Goal: Task Accomplishment & Management: Use online tool/utility

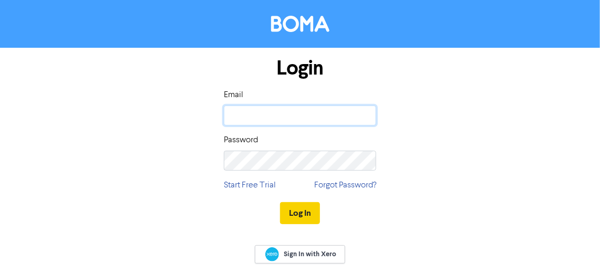
type input "[EMAIL_ADDRESS][DOMAIN_NAME]"
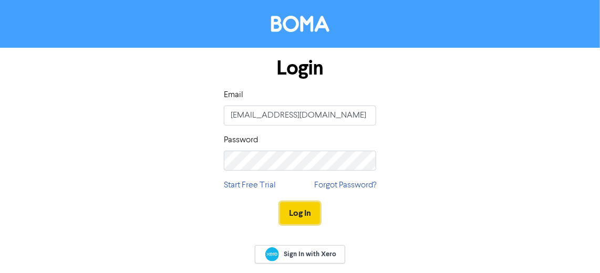
click at [300, 216] on button "Log In" at bounding box center [300, 213] width 40 height 22
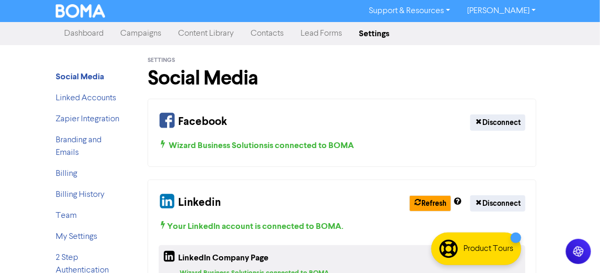
click at [86, 32] on link "Dashboard" at bounding box center [84, 33] width 56 height 21
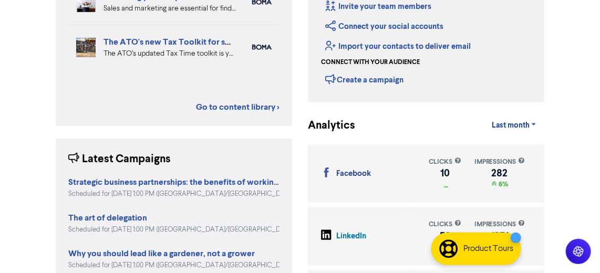
scroll to position [229, 0]
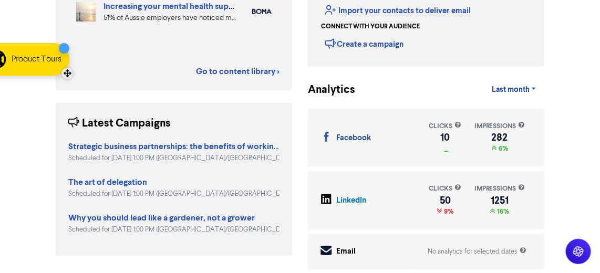
drag, startPoint x: 520, startPoint y: 264, endPoint x: 69, endPoint y: 75, distance: 488.7
click at [69, 75] on div at bounding box center [67, 74] width 12 height 12
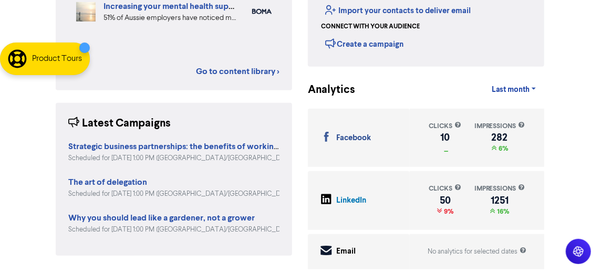
click at [178, 96] on div "Select from the content library Are you growing mushrooms or roses? Why you sho…" at bounding box center [174, 69] width 252 height 407
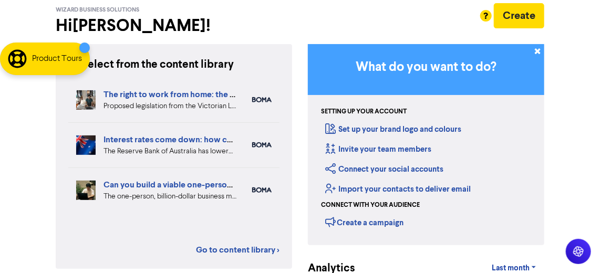
scroll to position [51, 0]
